Goal: Communication & Community: Share content

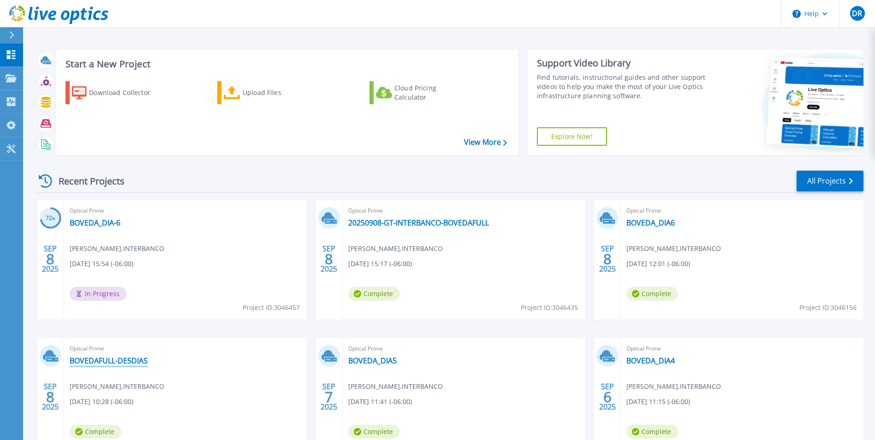
click at [107, 359] on link "BOVEDAFULL-DE5DIAS" at bounding box center [109, 360] width 78 height 9
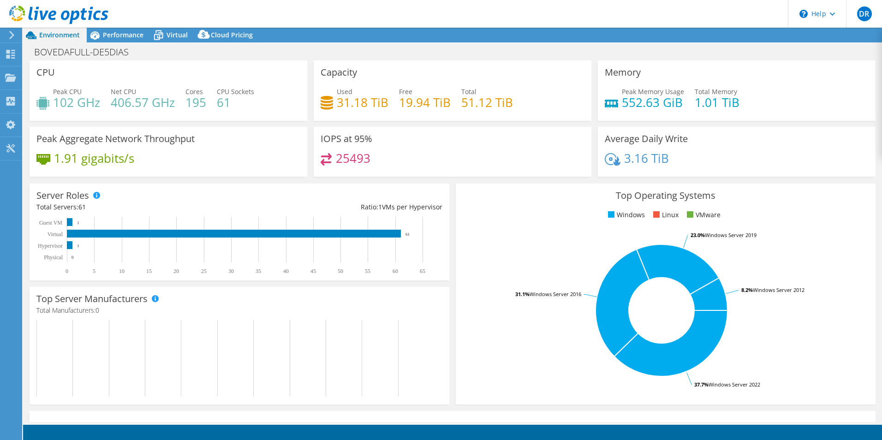
select select "USD"
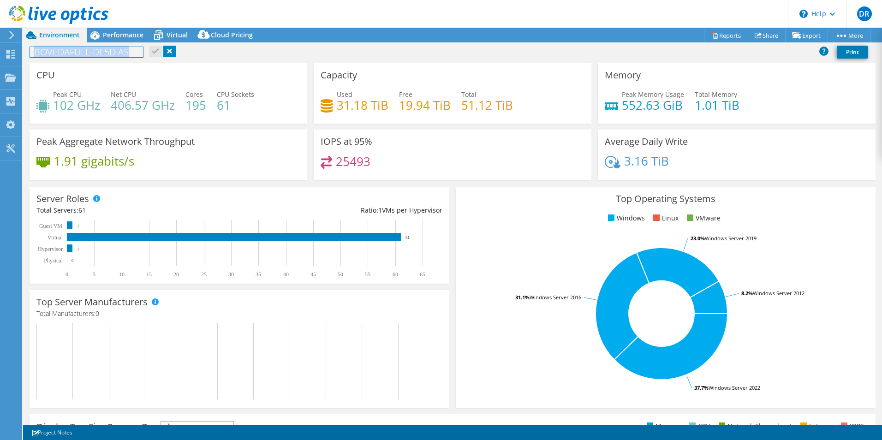
drag, startPoint x: 35, startPoint y: 50, endPoint x: 133, endPoint y: 50, distance: 97.8
click at [133, 50] on h1 "BOVEDAFULL-DE5DIAS" at bounding box center [86, 52] width 113 height 10
click at [766, 34] on link "Share" at bounding box center [767, 35] width 38 height 14
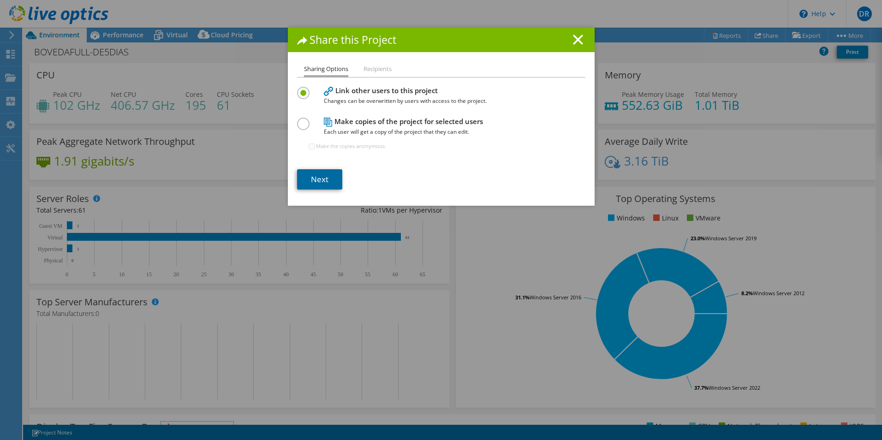
click at [317, 178] on link "Next" at bounding box center [319, 179] width 45 height 20
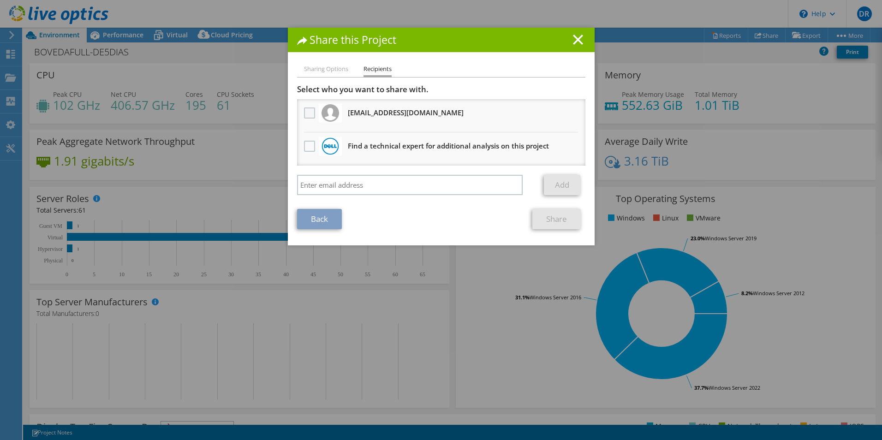
click at [306, 112] on label at bounding box center [310, 112] width 13 height 11
click at [0, 0] on input "checkbox" at bounding box center [0, 0] width 0 height 0
click at [558, 218] on link "Share" at bounding box center [556, 219] width 48 height 20
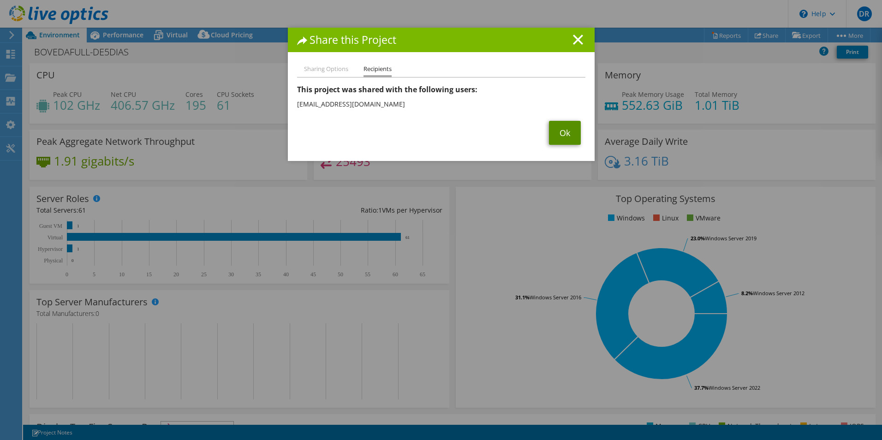
click at [566, 139] on link "Ok" at bounding box center [565, 133] width 32 height 24
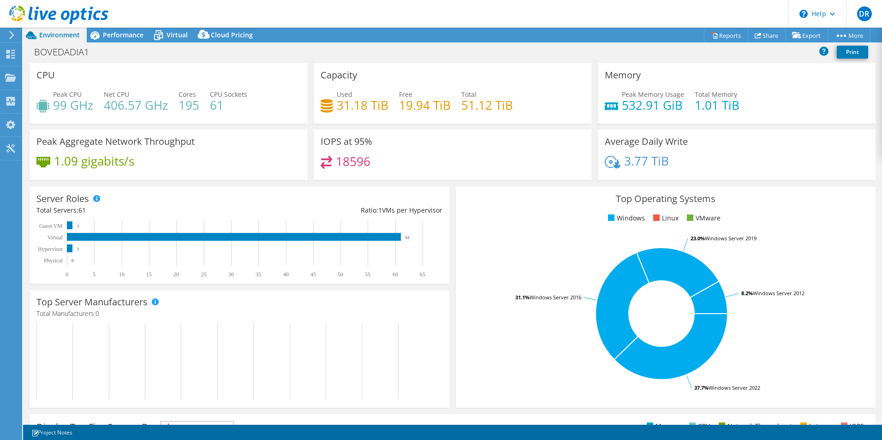
select select "USD"
